Goal: Navigation & Orientation: Understand site structure

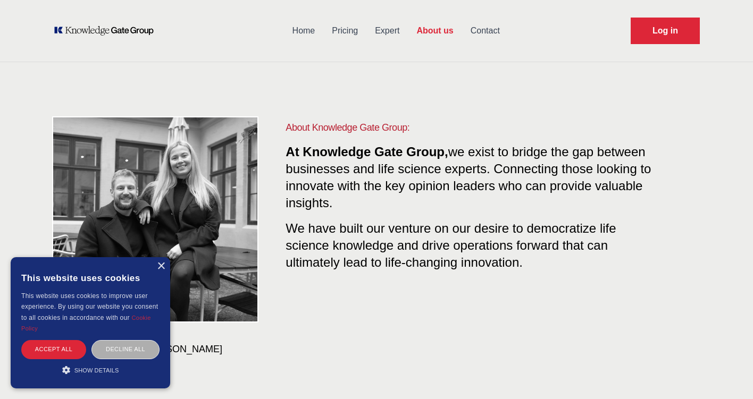
click at [114, 352] on div "Decline all" at bounding box center [125, 349] width 68 height 19
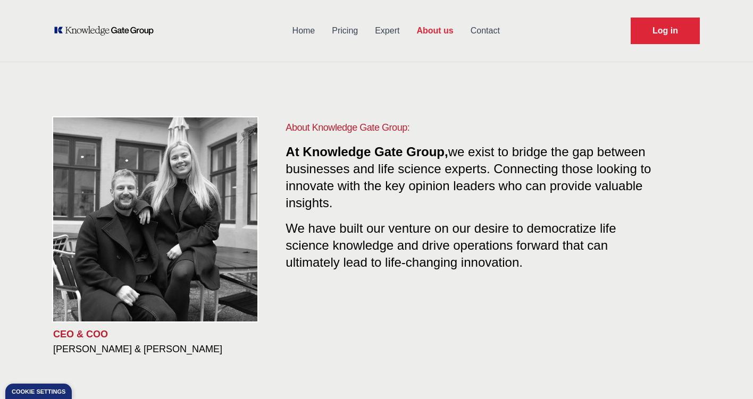
click at [388, 30] on link "Expert" at bounding box center [386, 31] width 41 height 28
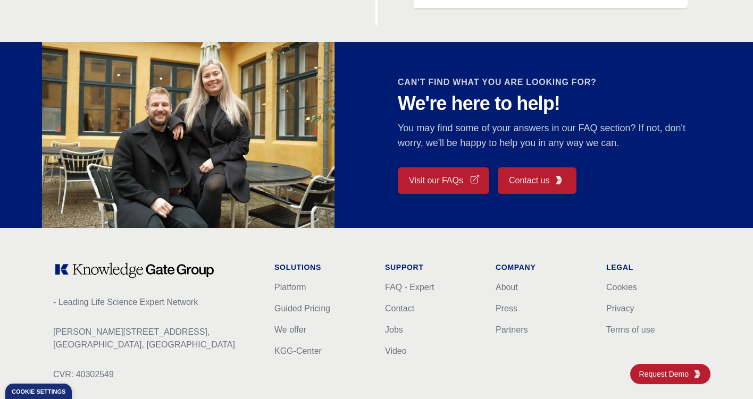
scroll to position [921, 0]
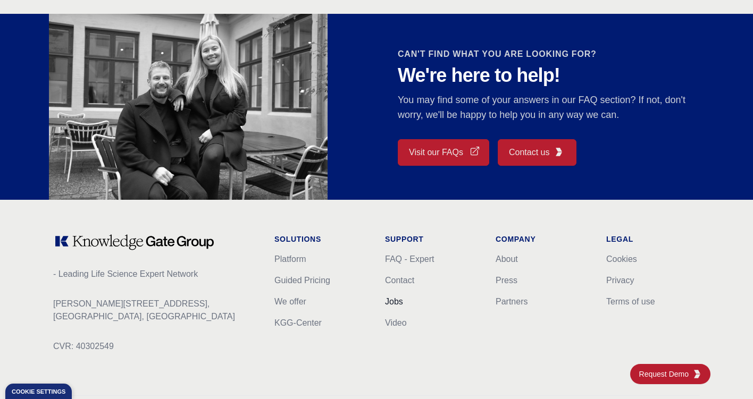
click at [388, 305] on link "Jobs" at bounding box center [394, 301] width 18 height 9
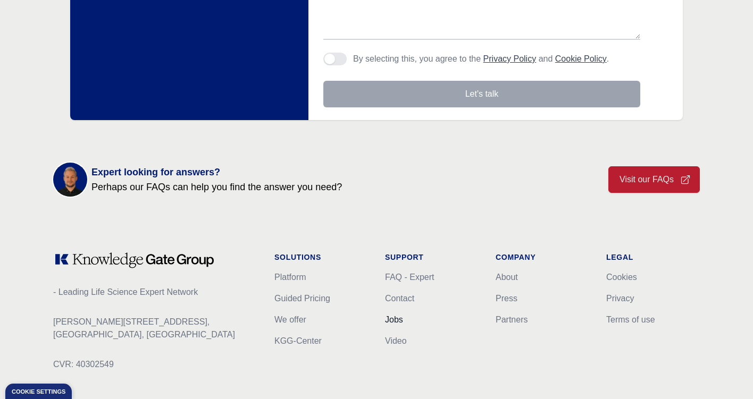
scroll to position [352, 0]
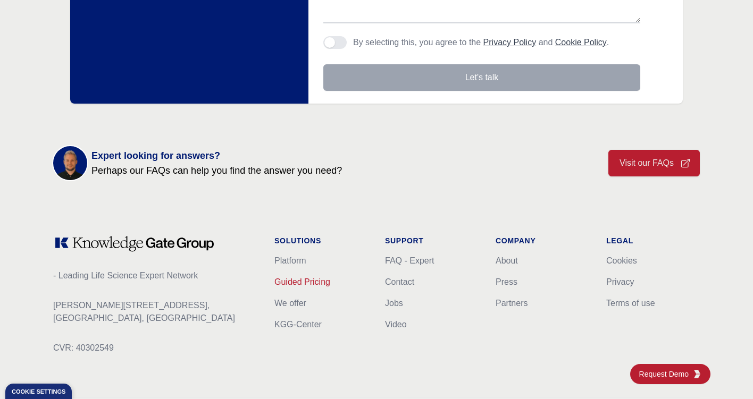
click at [309, 284] on link "Guided Pricing" at bounding box center [302, 282] width 56 height 9
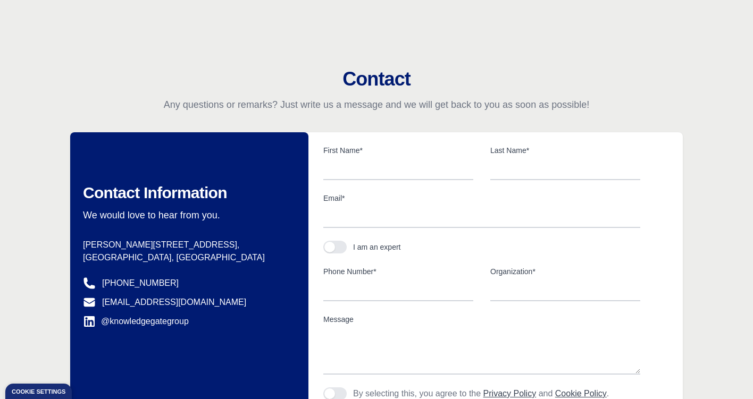
scroll to position [414, 0]
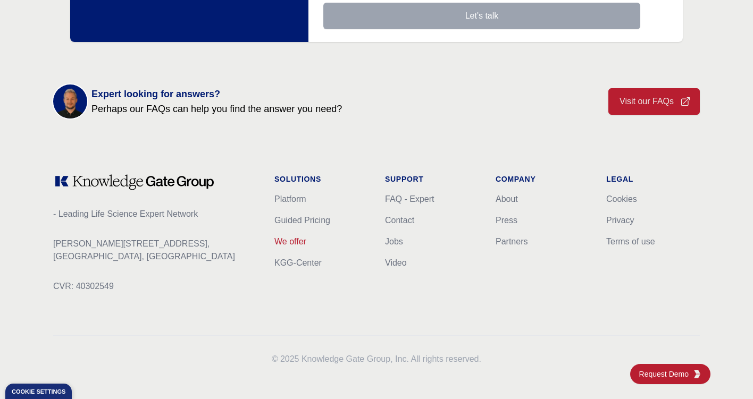
click at [292, 243] on link "We offer" at bounding box center [290, 241] width 32 height 9
